Goal: Navigation & Orientation: Find specific page/section

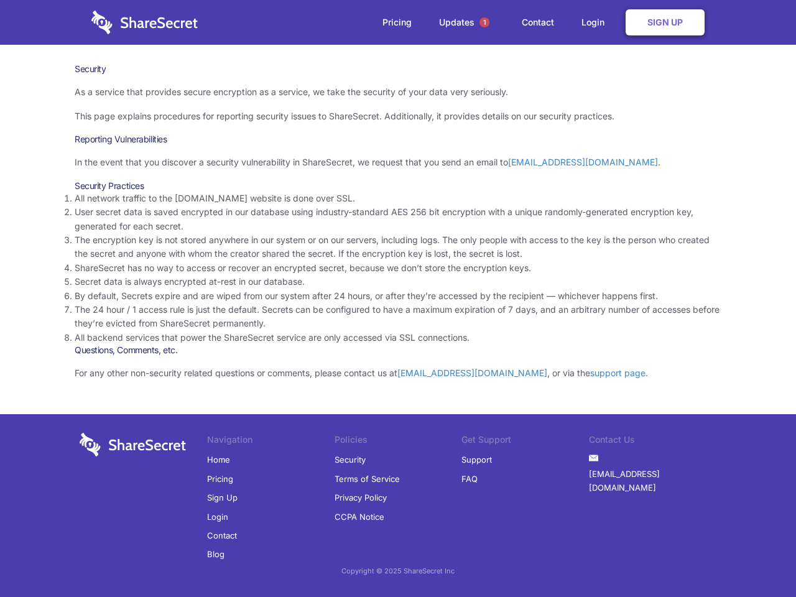
click at [398, 299] on li "By default, Secrets expire and are wiped from our system after 24 hours, or aft…" at bounding box center [398, 296] width 647 height 14
click at [485, 22] on span "1" at bounding box center [485, 22] width 10 height 10
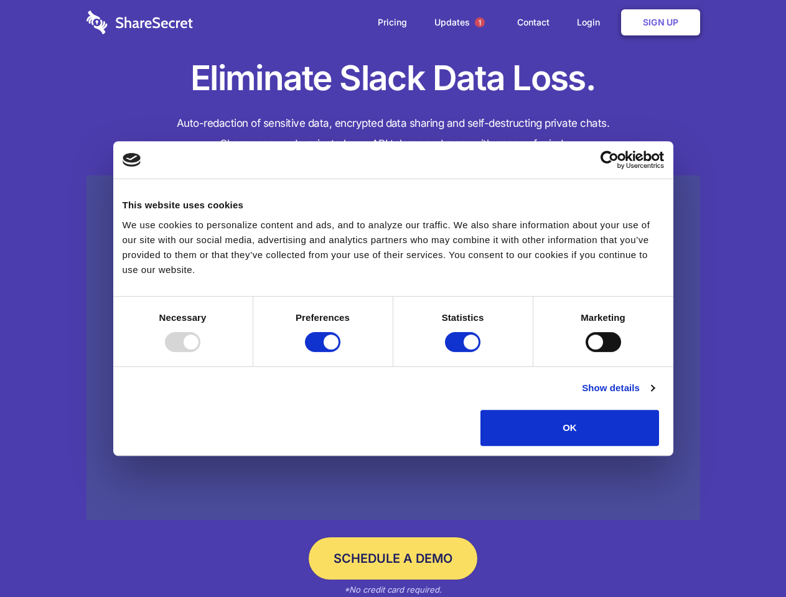
click at [200, 352] on div at bounding box center [182, 342] width 35 height 20
click at [340, 352] on input "Preferences" at bounding box center [322, 342] width 35 height 20
checkbox input "false"
click at [464, 352] on input "Statistics" at bounding box center [462, 342] width 35 height 20
checkbox input "false"
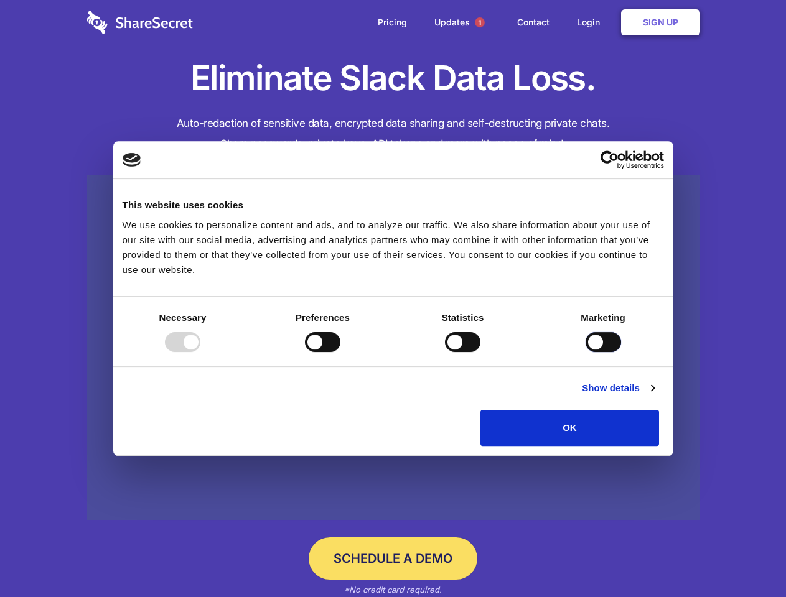
click at [585, 352] on input "Marketing" at bounding box center [602, 342] width 35 height 20
checkbox input "true"
click at [654, 396] on link "Show details" at bounding box center [618, 388] width 72 height 15
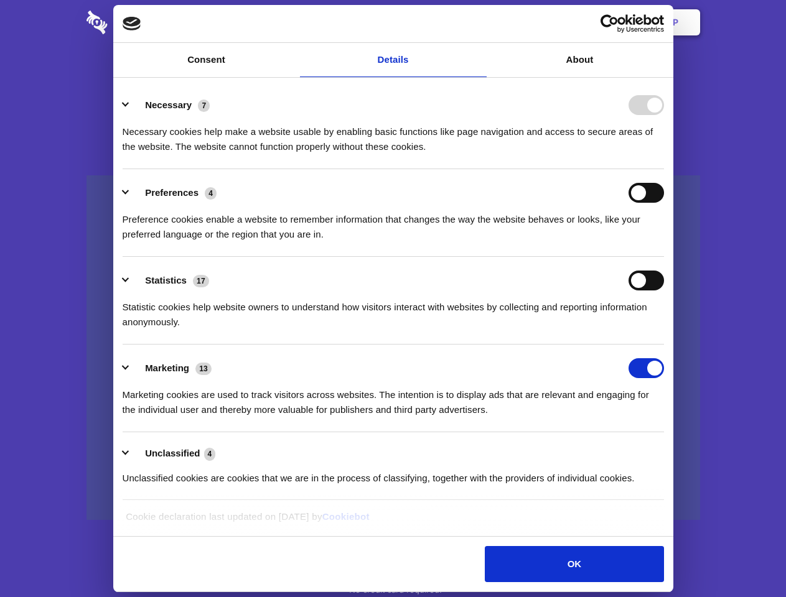
click at [664, 169] on li "Necessary 7 Necessary cookies help make a website usable by enabling basic func…" at bounding box center [393, 125] width 541 height 88
click at [479, 22] on span "1" at bounding box center [480, 22] width 10 height 10
